Goal: Navigation & Orientation: Find specific page/section

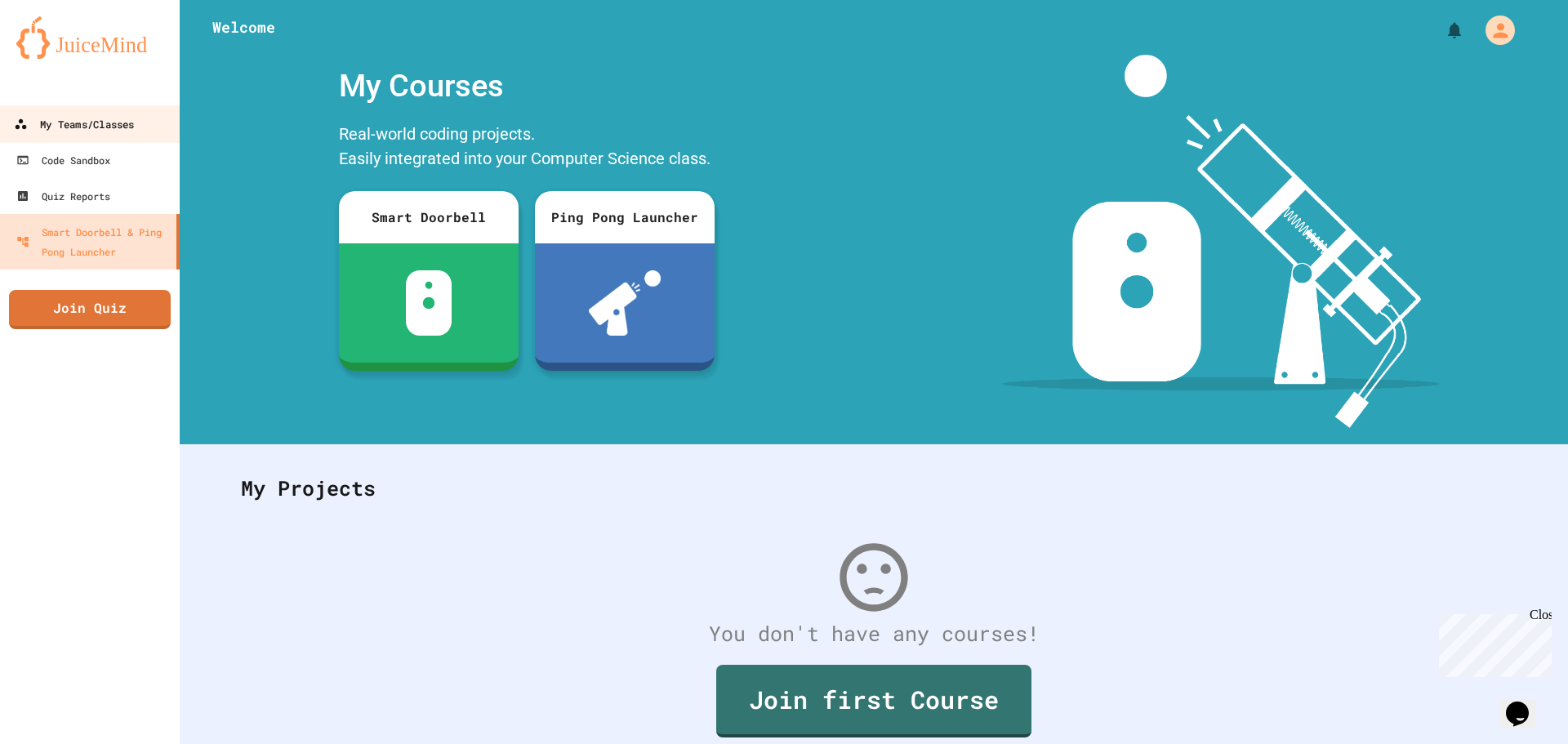
click at [62, 110] on link "My Teams/Classes" at bounding box center [90, 124] width 186 height 37
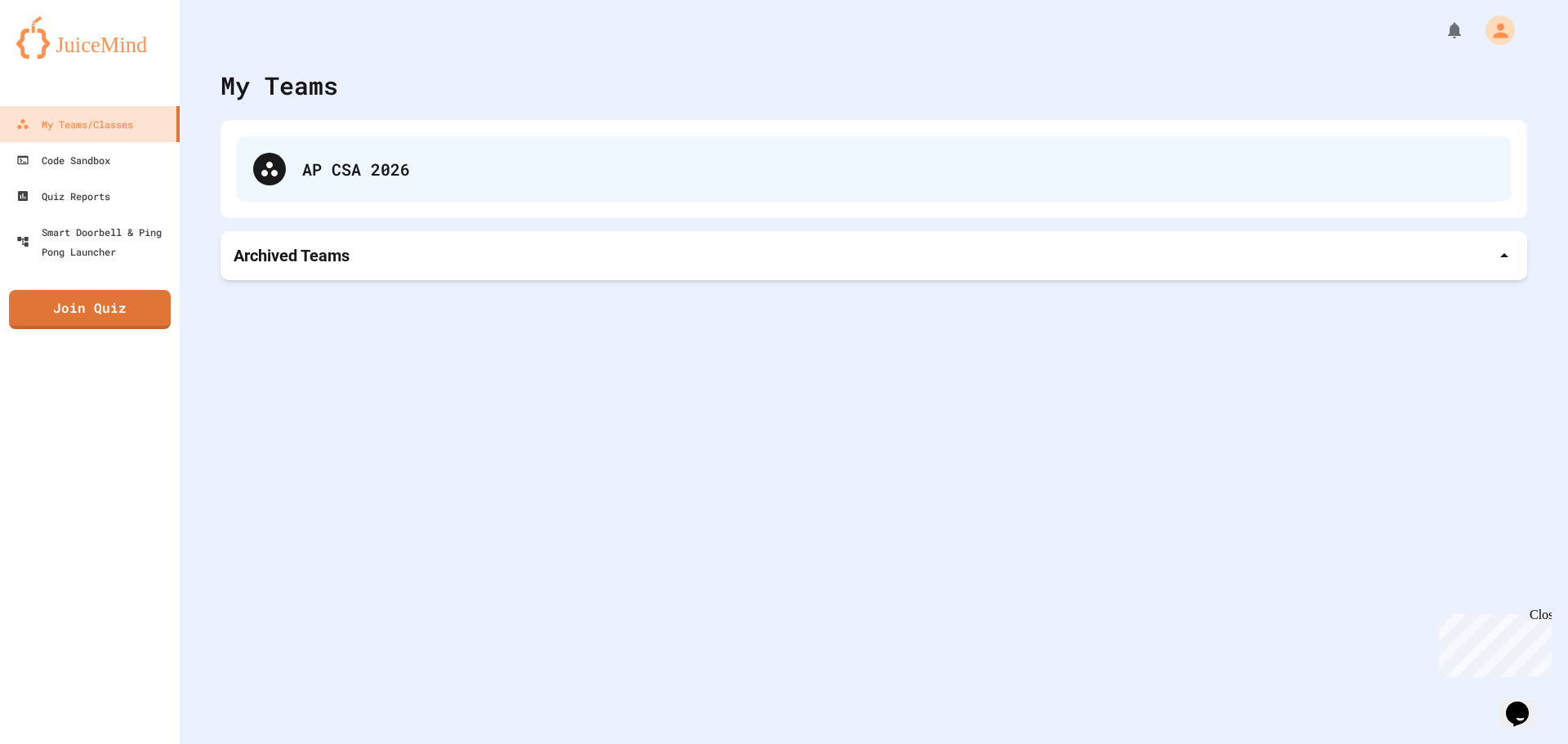
click at [383, 170] on div "AP CSA 2026" at bounding box center [898, 169] width 1192 height 25
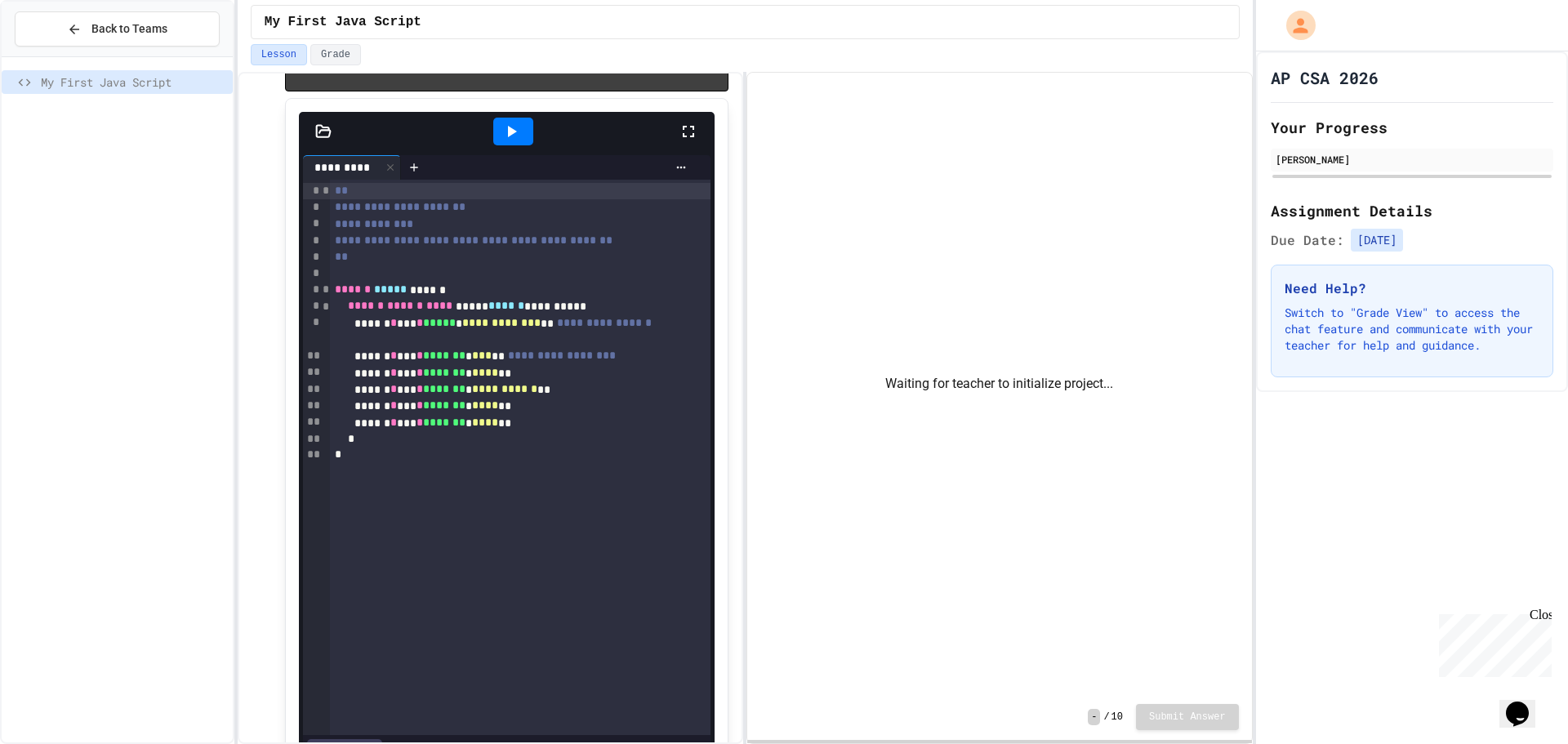
scroll to position [1225, 0]
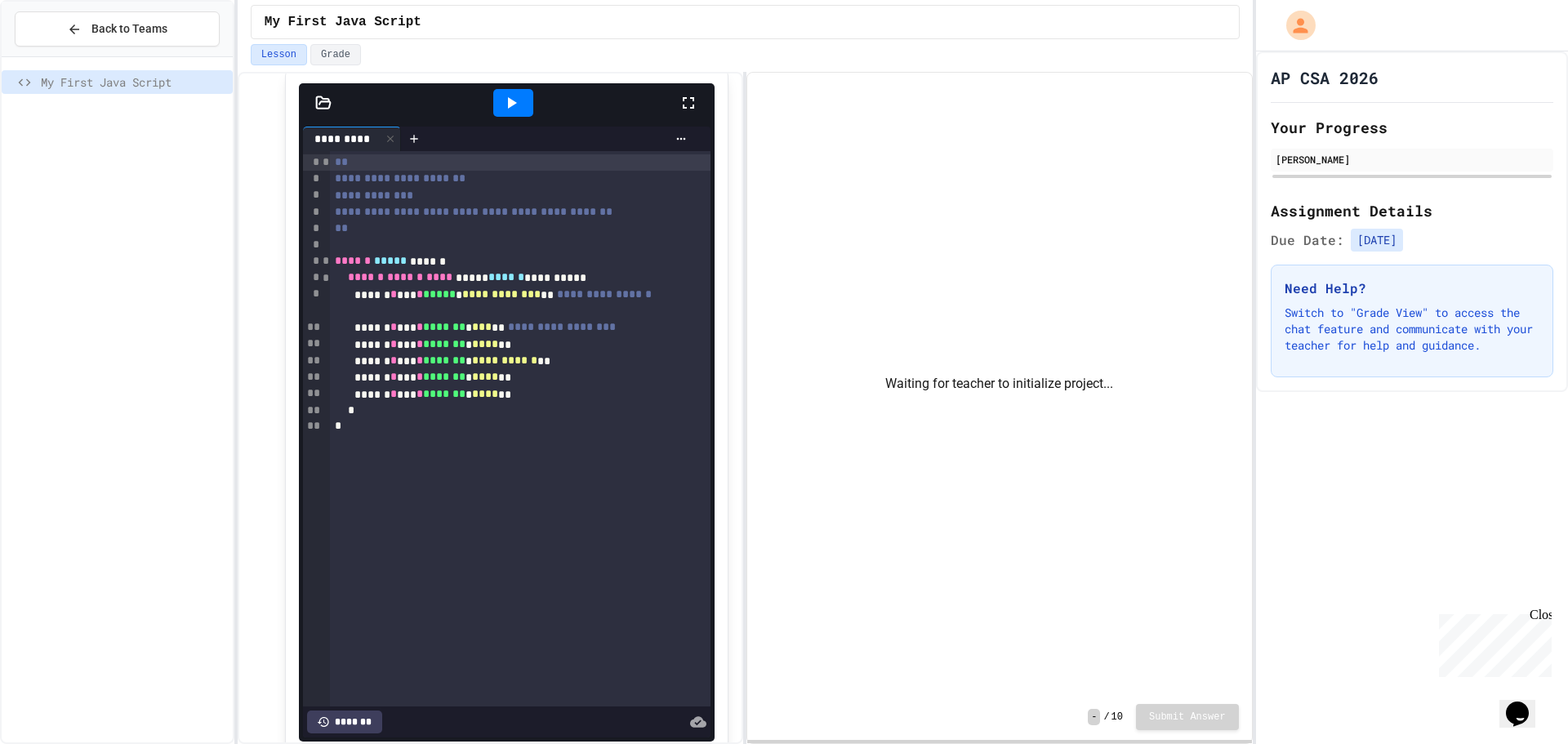
click at [513, 117] on div at bounding box center [513, 103] width 40 height 28
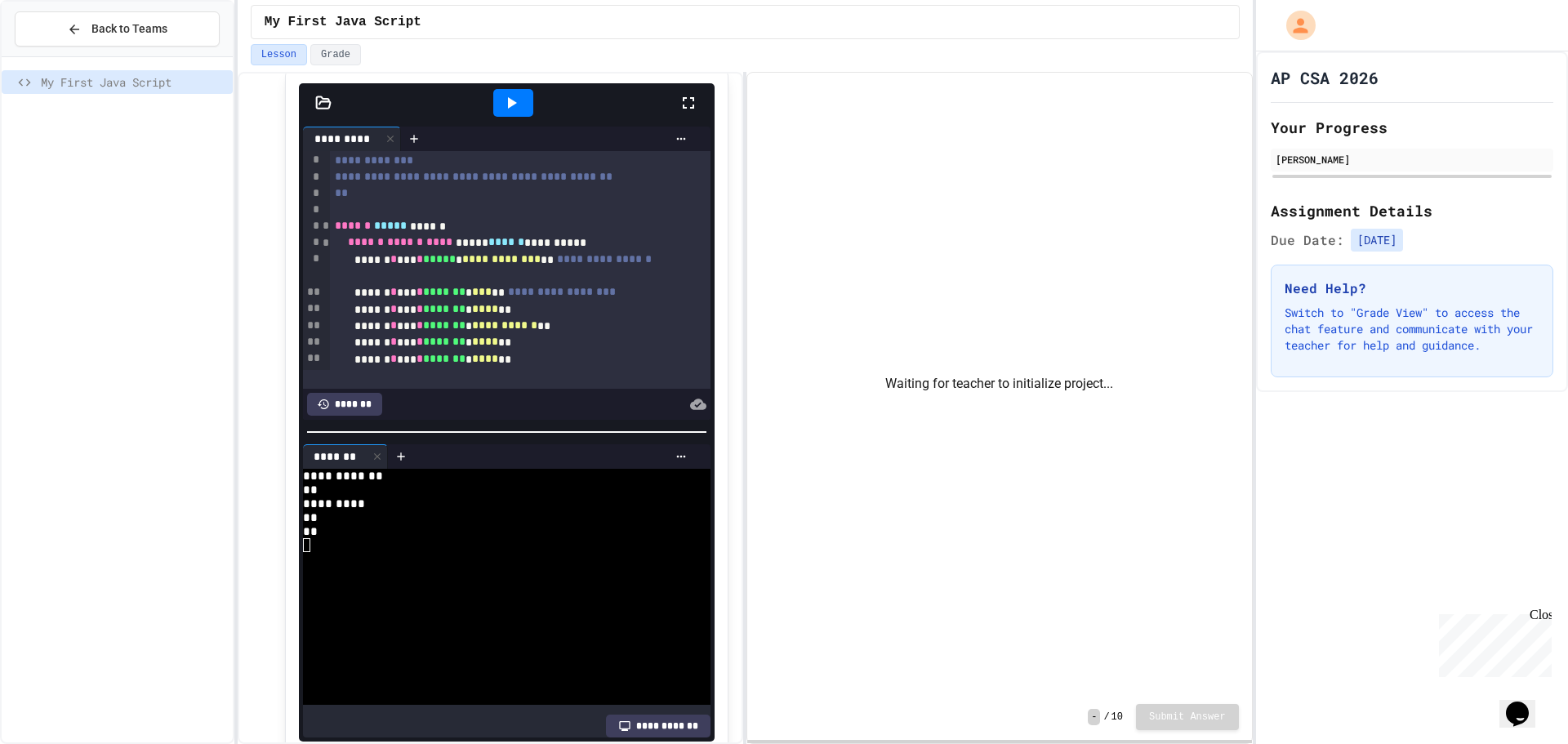
scroll to position [68, 0]
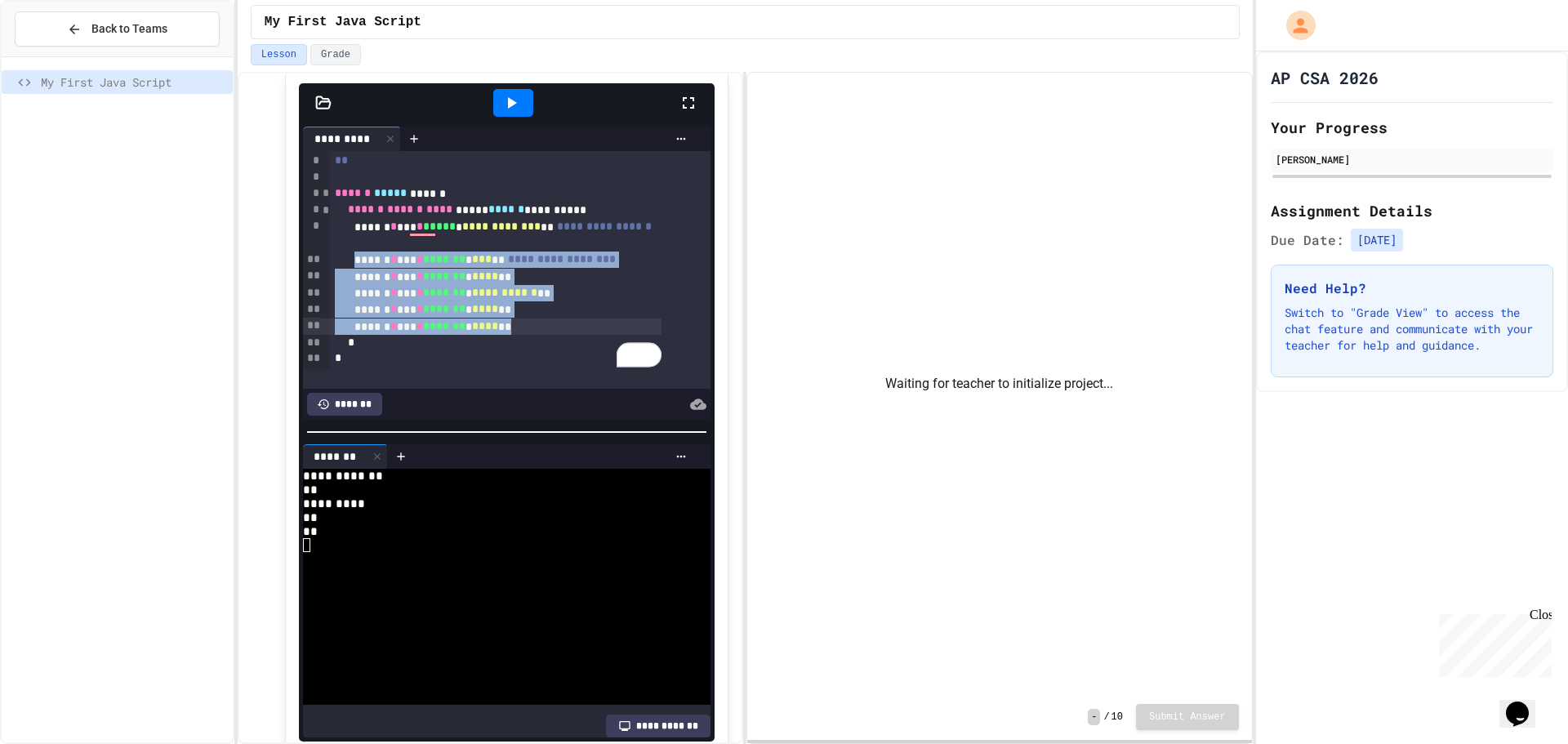
drag, startPoint x: 373, startPoint y: 311, endPoint x: 527, endPoint y: 376, distance: 167.2
click at [527, 369] on div "**********" at bounding box center [502, 227] width 344 height 287
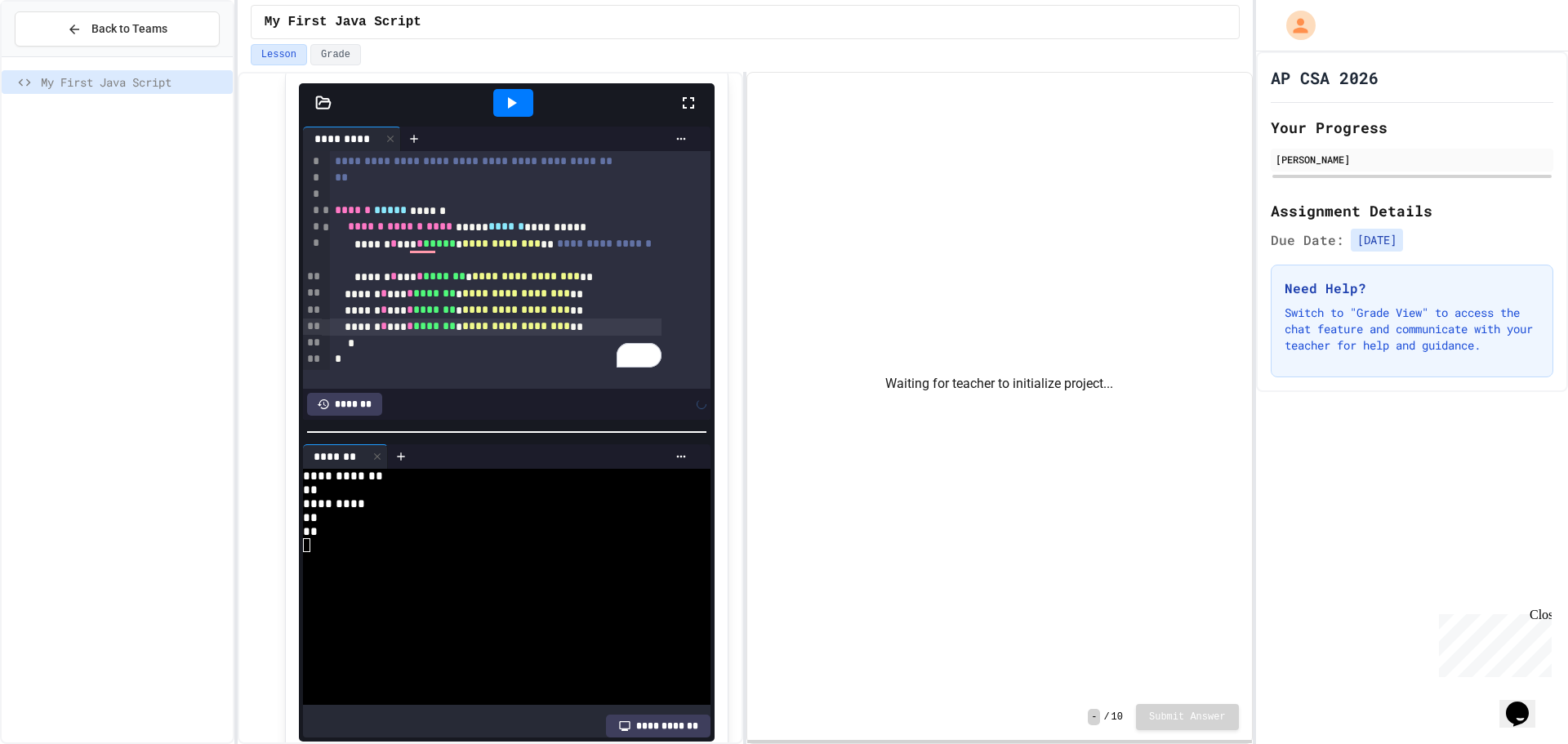
scroll to position [51, 0]
click at [505, 113] on icon at bounding box center [511, 103] width 19 height 19
click at [456, 249] on span "*****" at bounding box center [439, 243] width 33 height 11
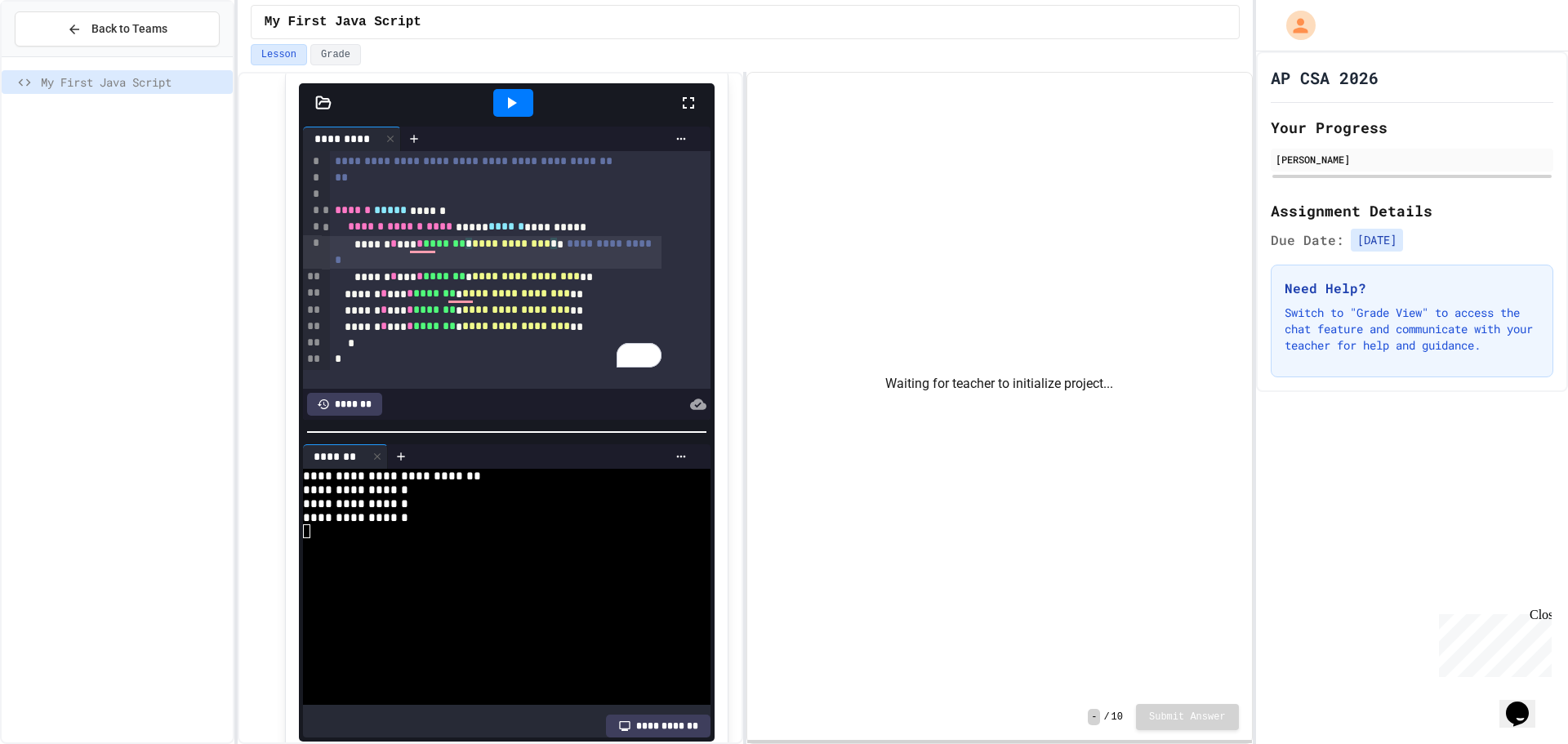
click at [494, 117] on div at bounding box center [513, 103] width 40 height 28
